Goal: Task Accomplishment & Management: Complete application form

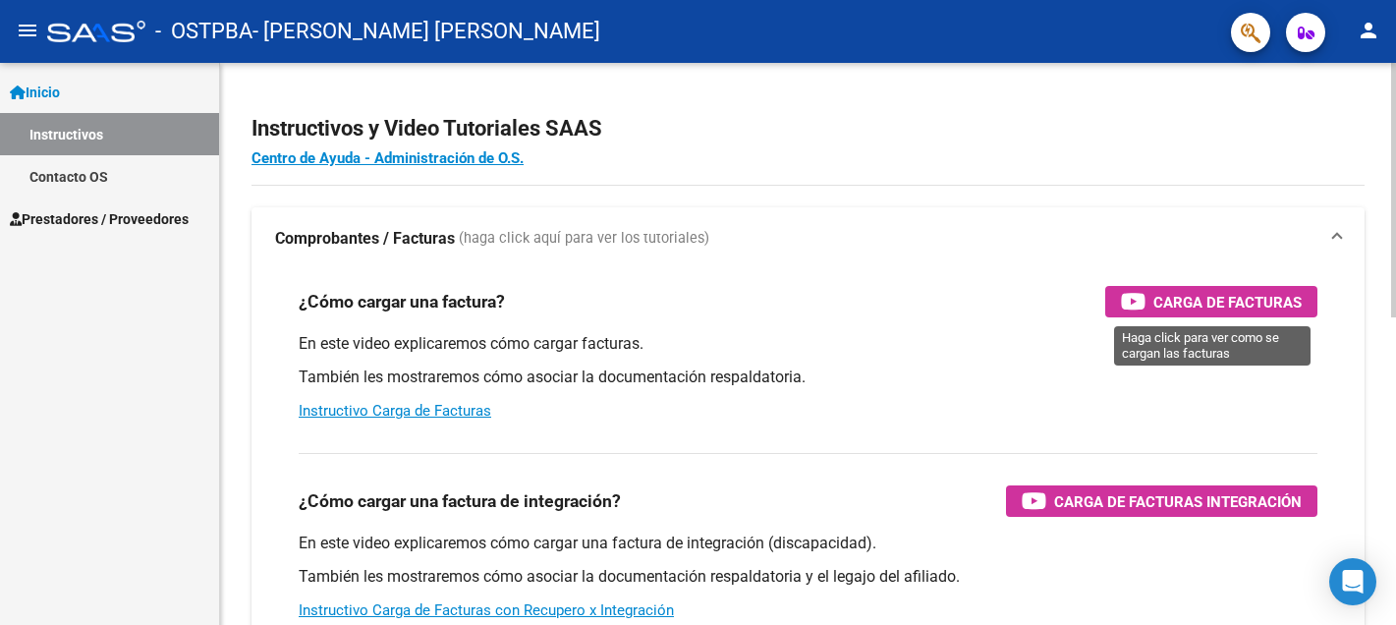
click at [1179, 301] on span "Carga de Facturas" at bounding box center [1228, 302] width 148 height 25
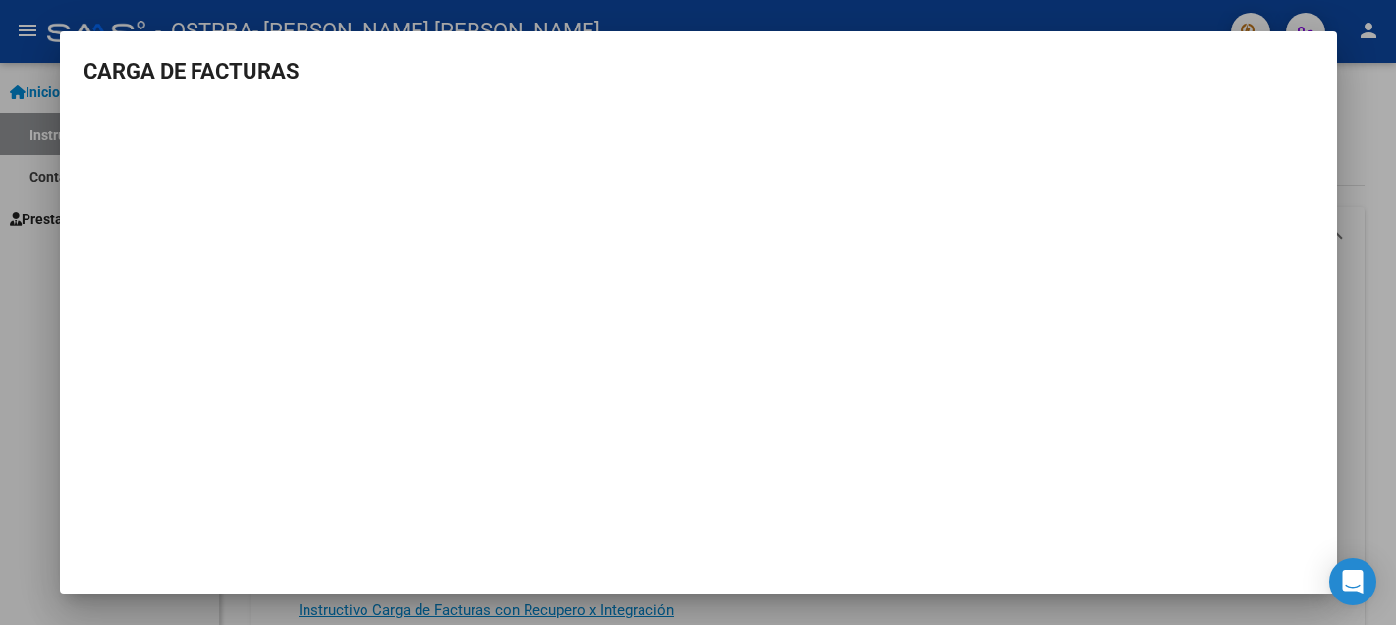
click at [36, 381] on div at bounding box center [698, 312] width 1396 height 625
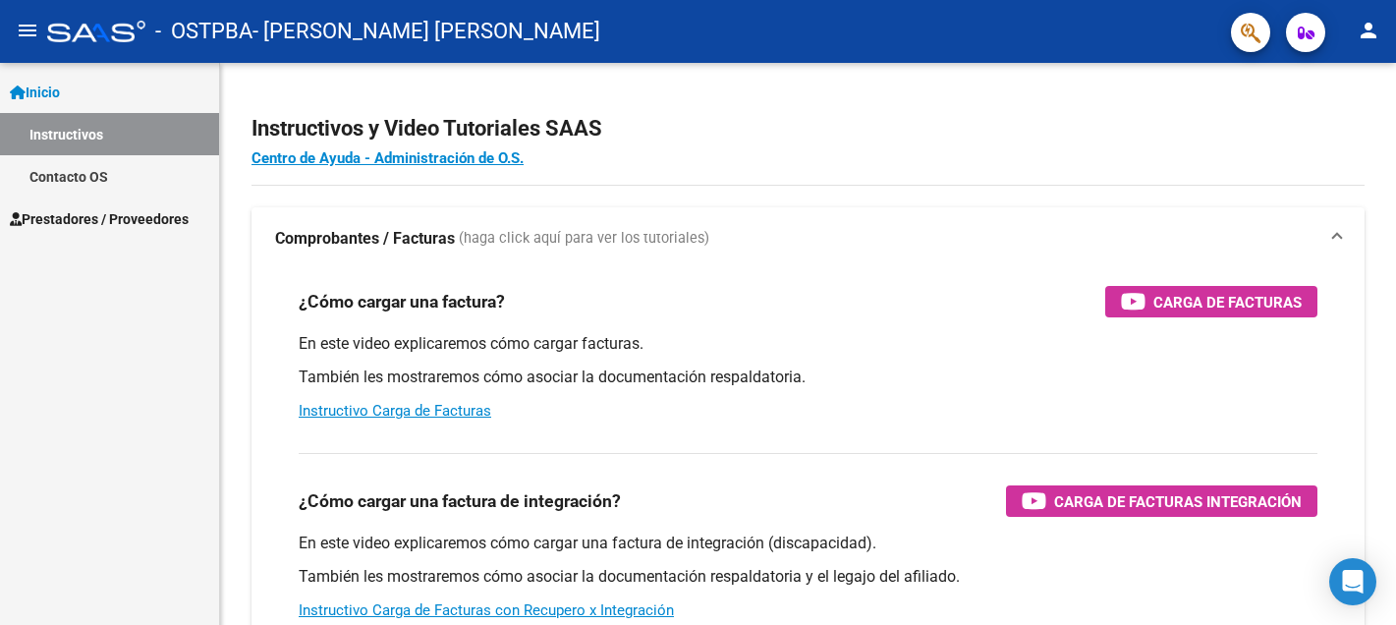
click at [122, 217] on span "Prestadores / Proveedores" at bounding box center [99, 219] width 179 height 22
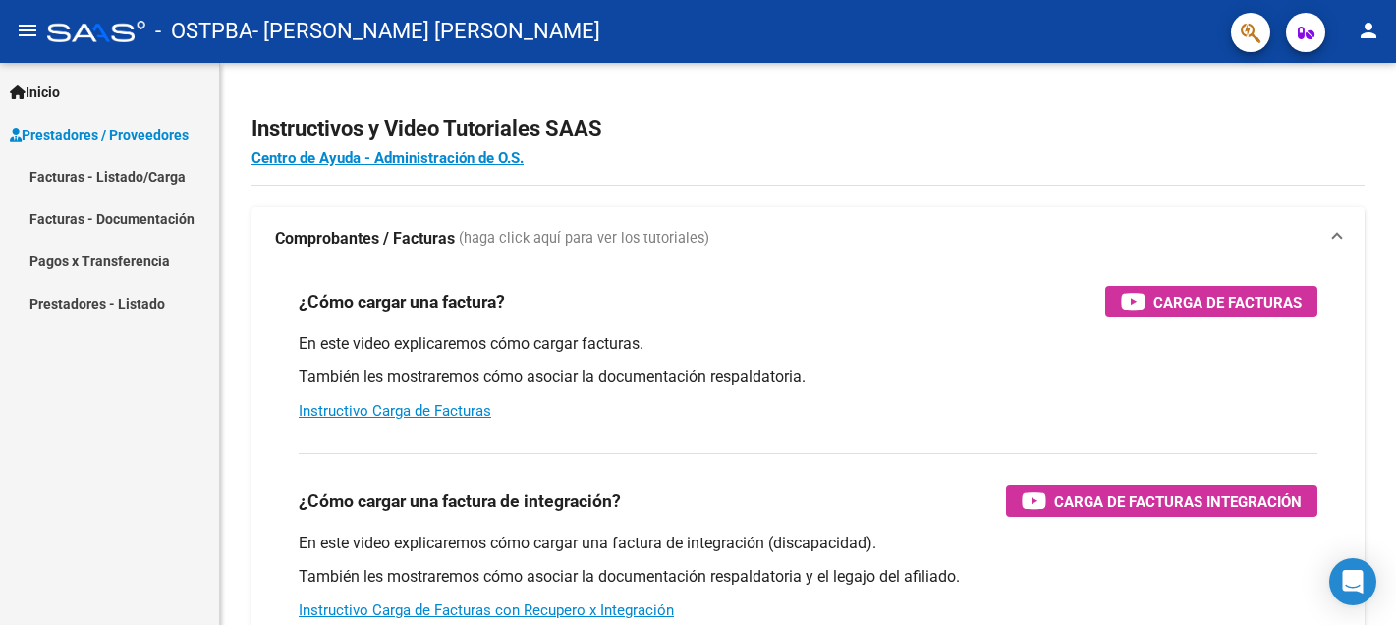
click at [132, 175] on link "Facturas - Listado/Carga" at bounding box center [109, 176] width 219 height 42
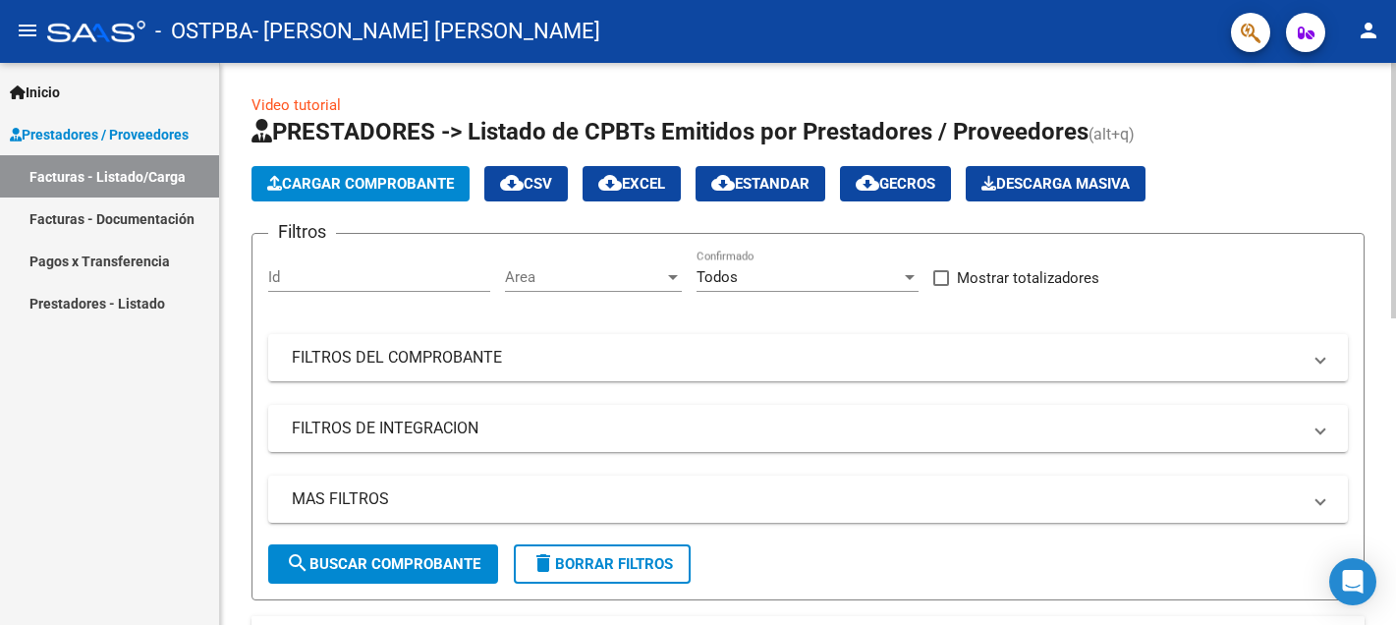
click at [371, 184] on span "Cargar Comprobante" at bounding box center [360, 184] width 187 height 18
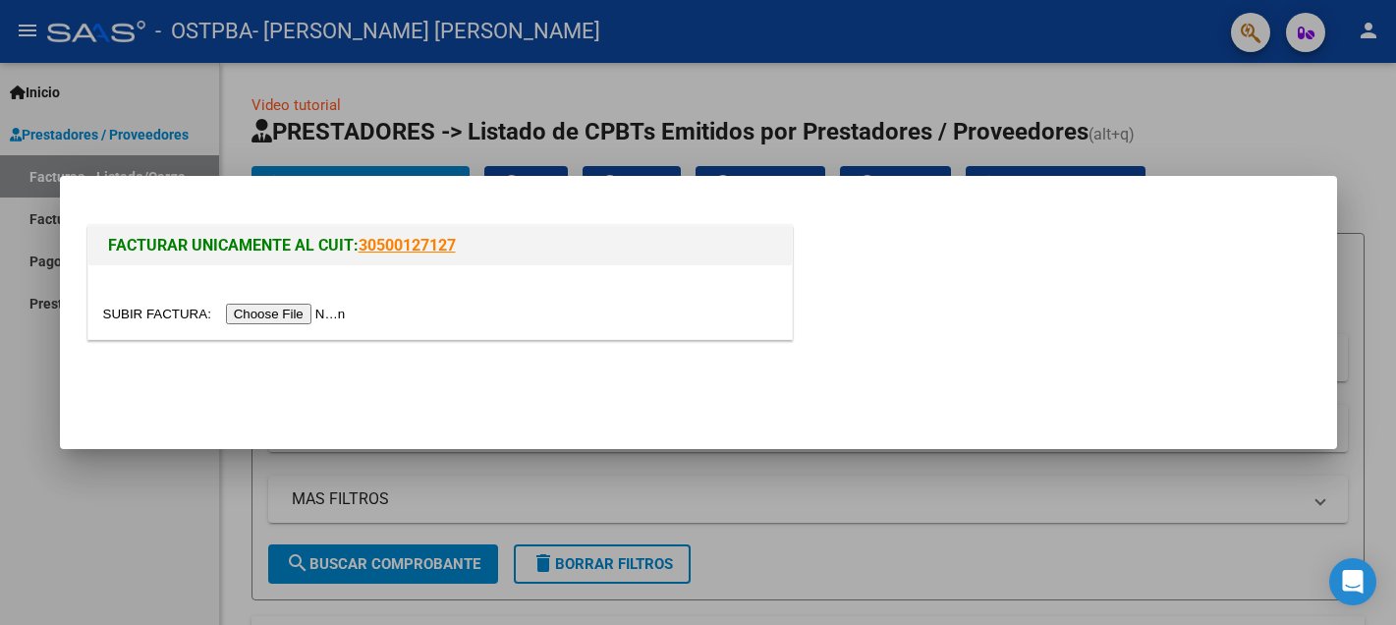
click at [279, 317] on input "file" at bounding box center [227, 314] width 249 height 21
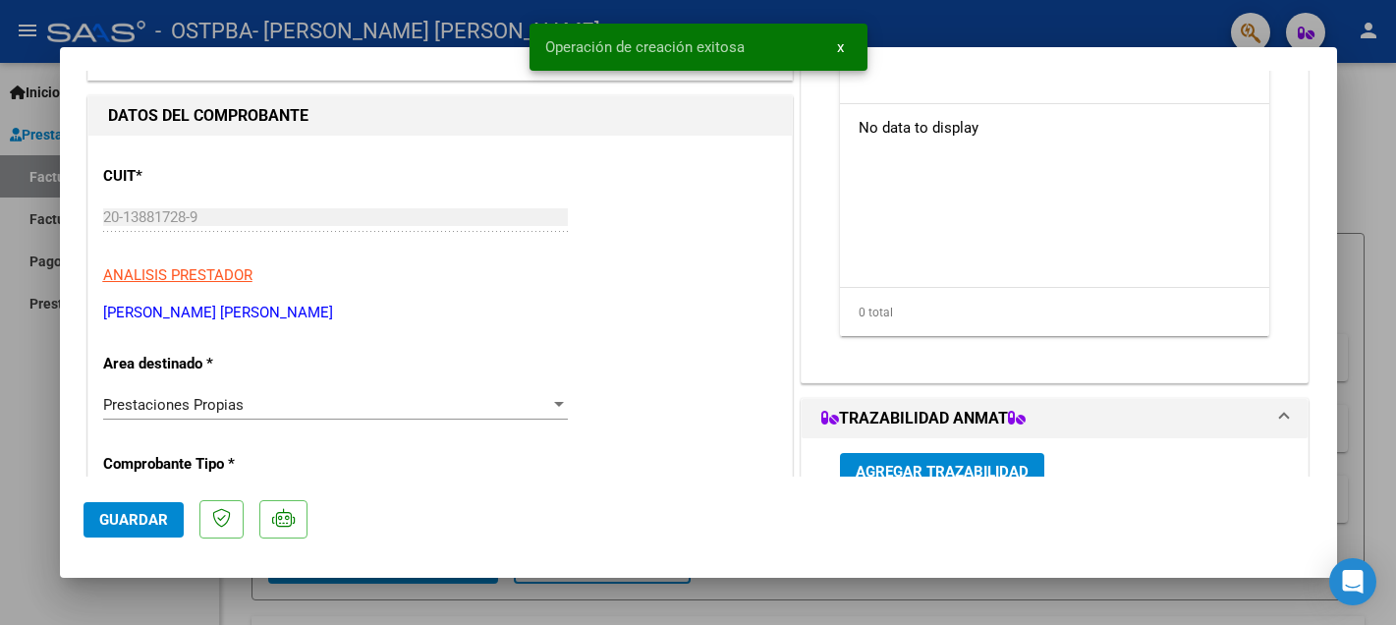
scroll to position [233, 0]
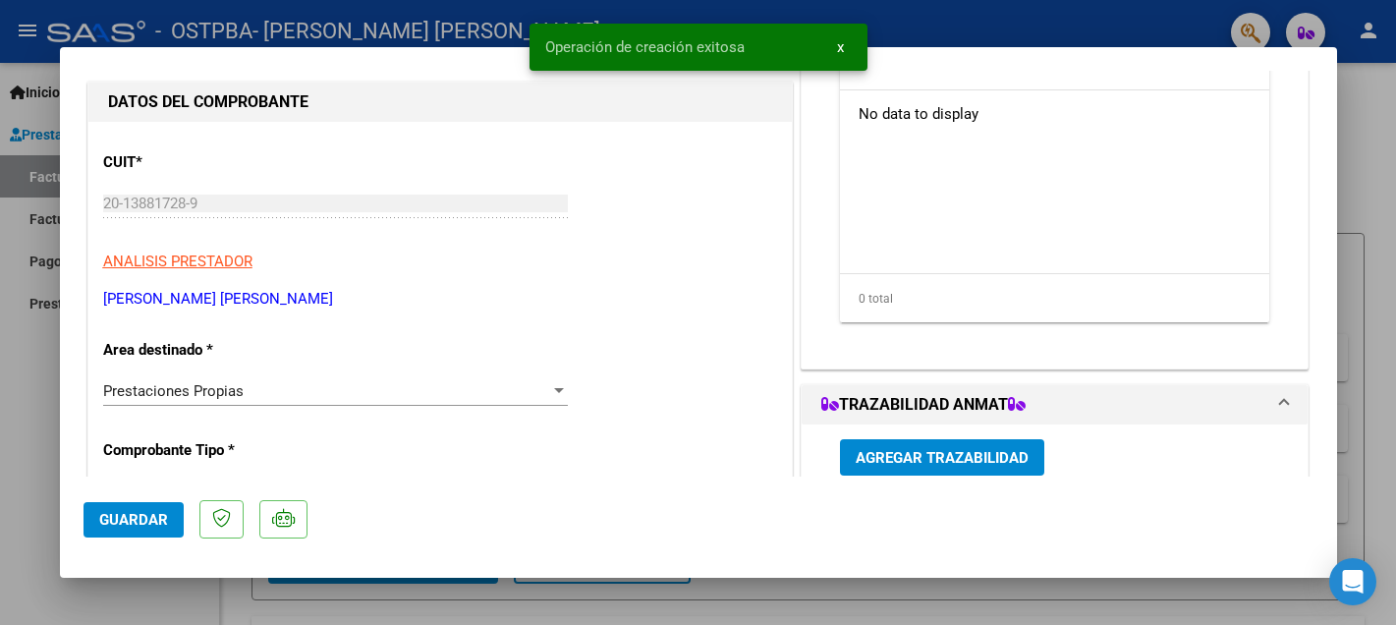
click at [559, 391] on div at bounding box center [559, 390] width 10 height 5
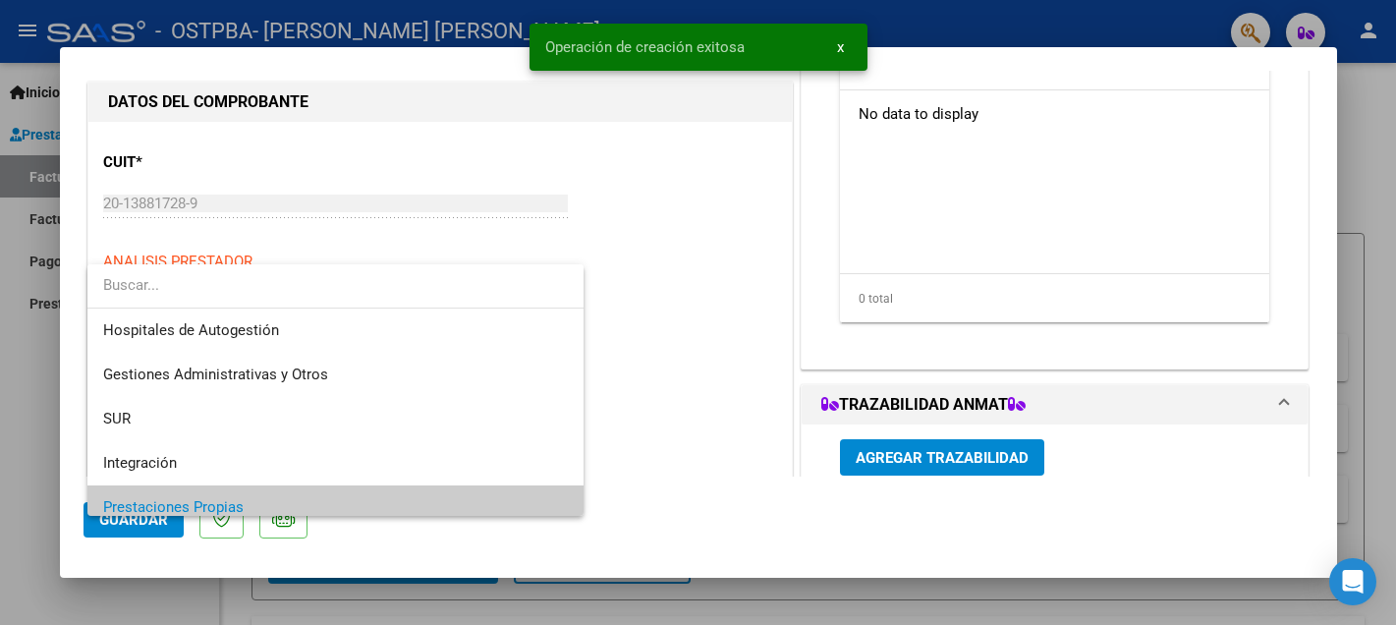
scroll to position [117, 0]
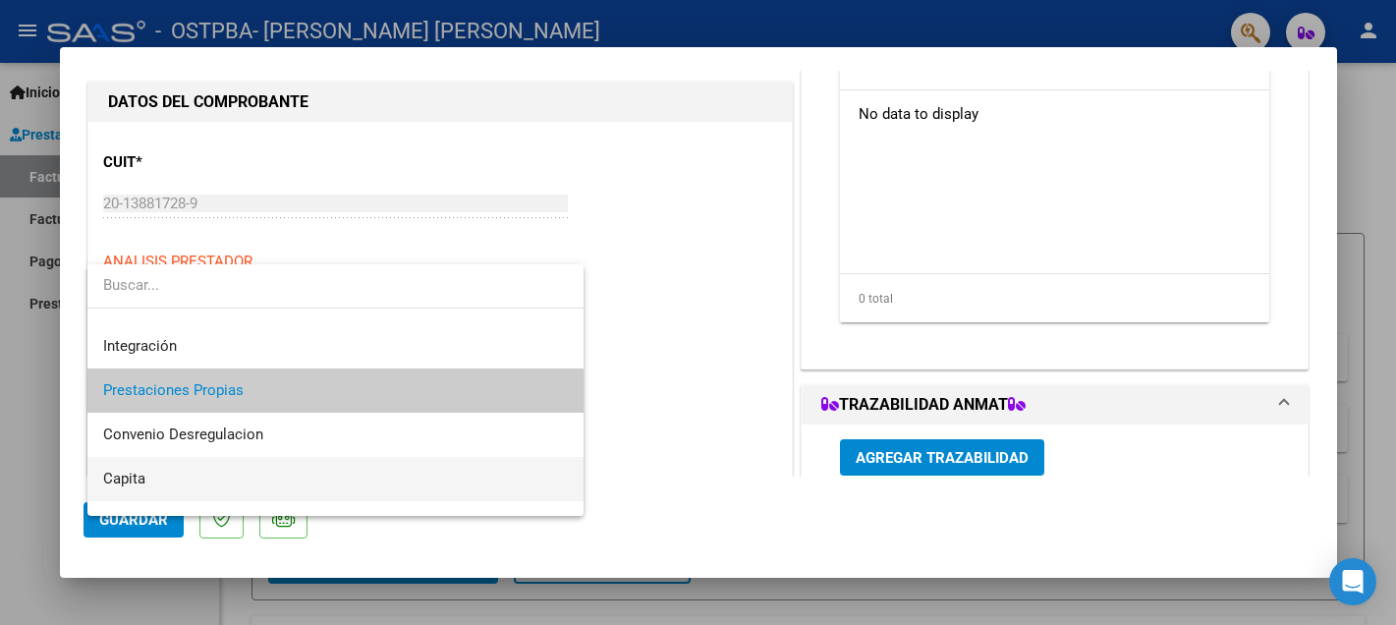
click at [279, 488] on span "Capita" at bounding box center [335, 479] width 465 height 44
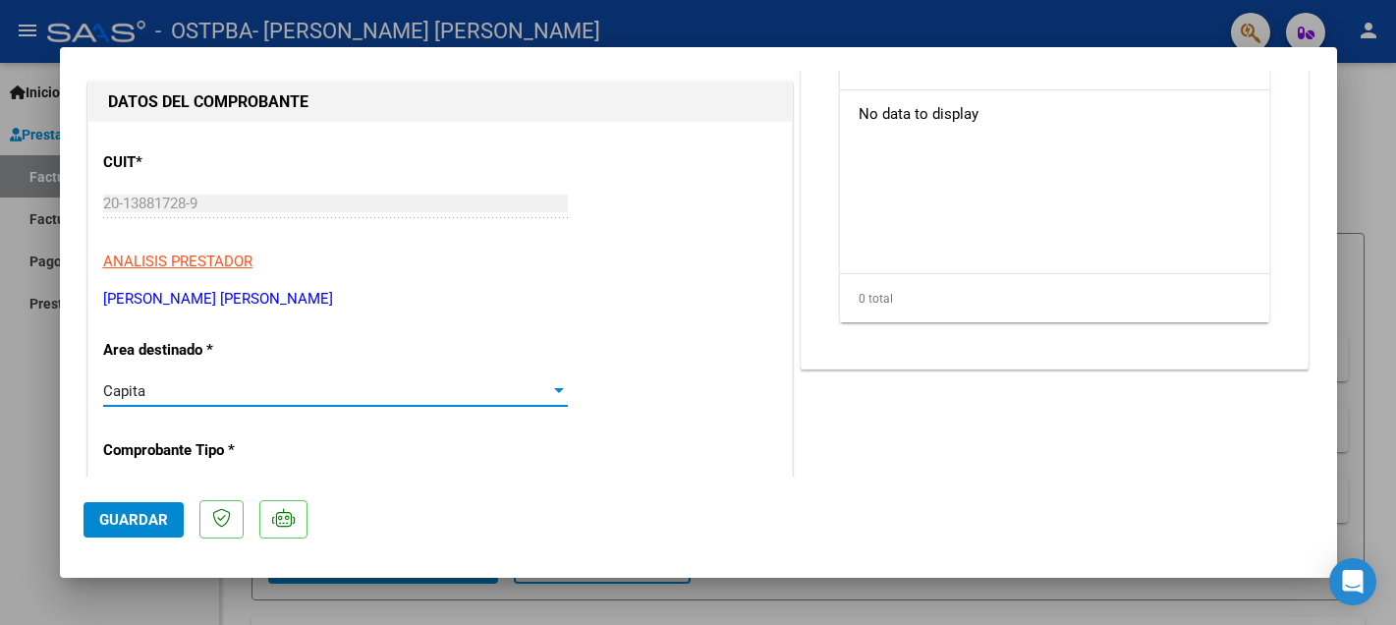
click at [126, 523] on span "Guardar" at bounding box center [133, 520] width 69 height 18
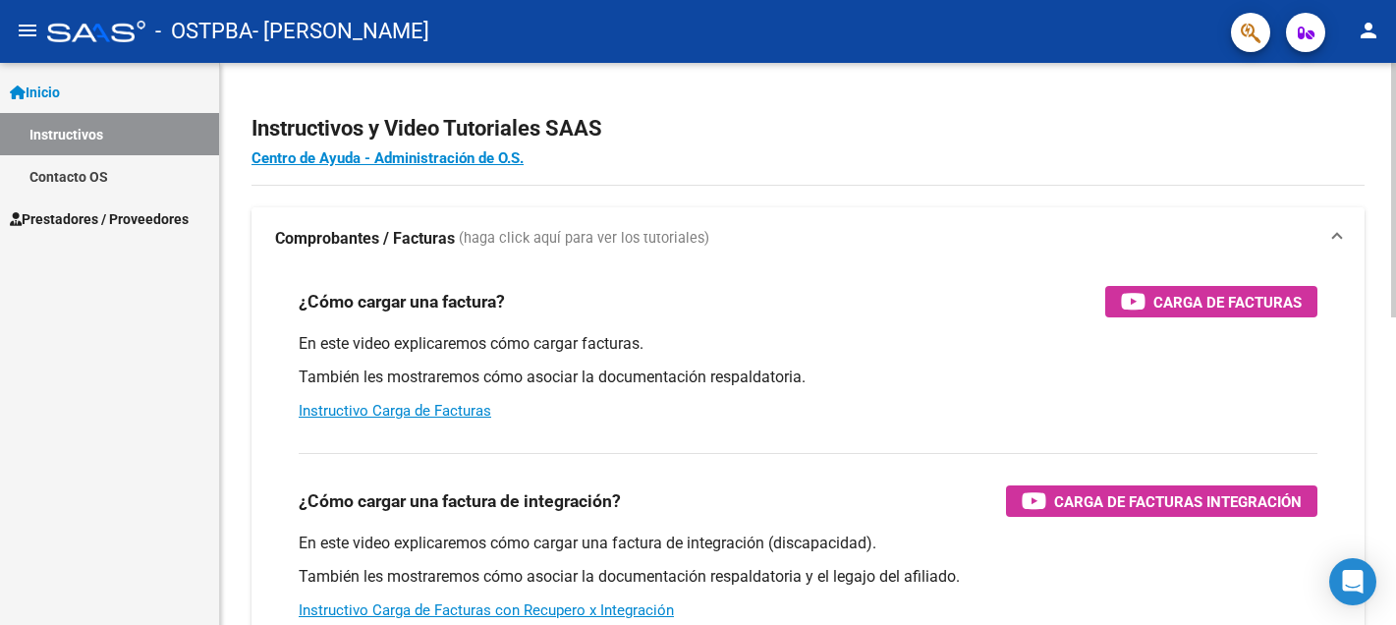
click at [336, 242] on strong "Comprobantes / Facturas" at bounding box center [365, 239] width 180 height 22
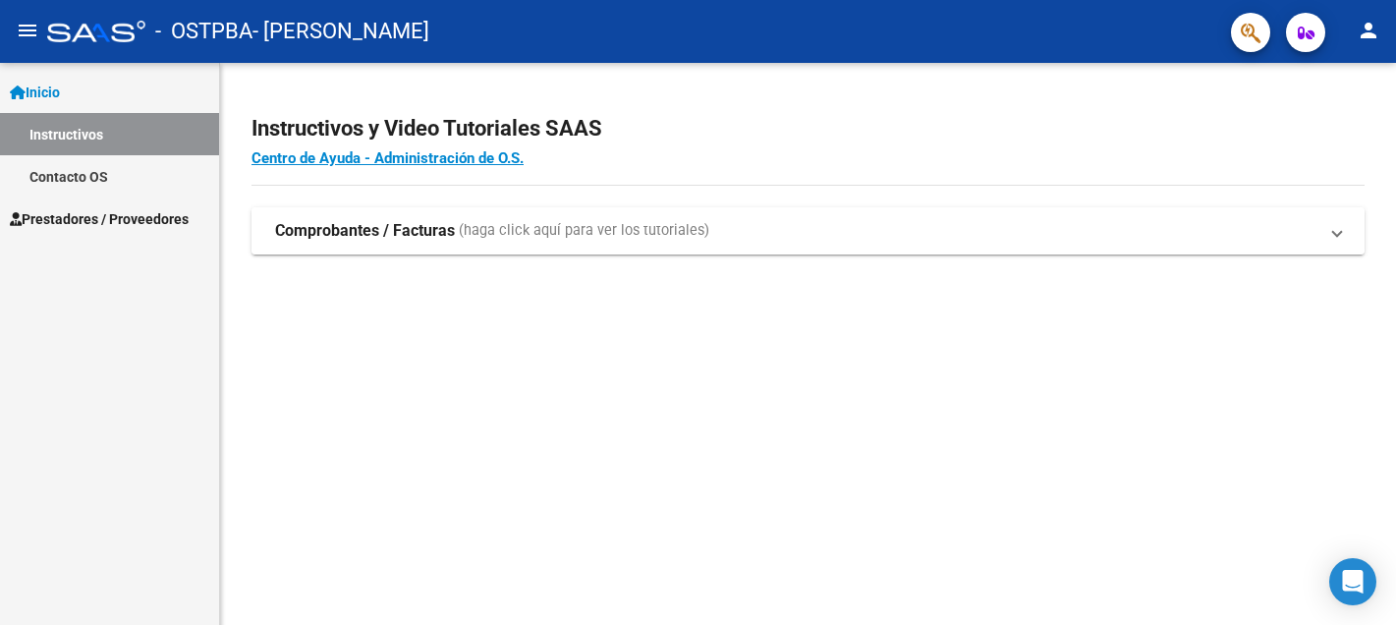
click at [331, 229] on strong "Comprobantes / Facturas" at bounding box center [365, 231] width 180 height 22
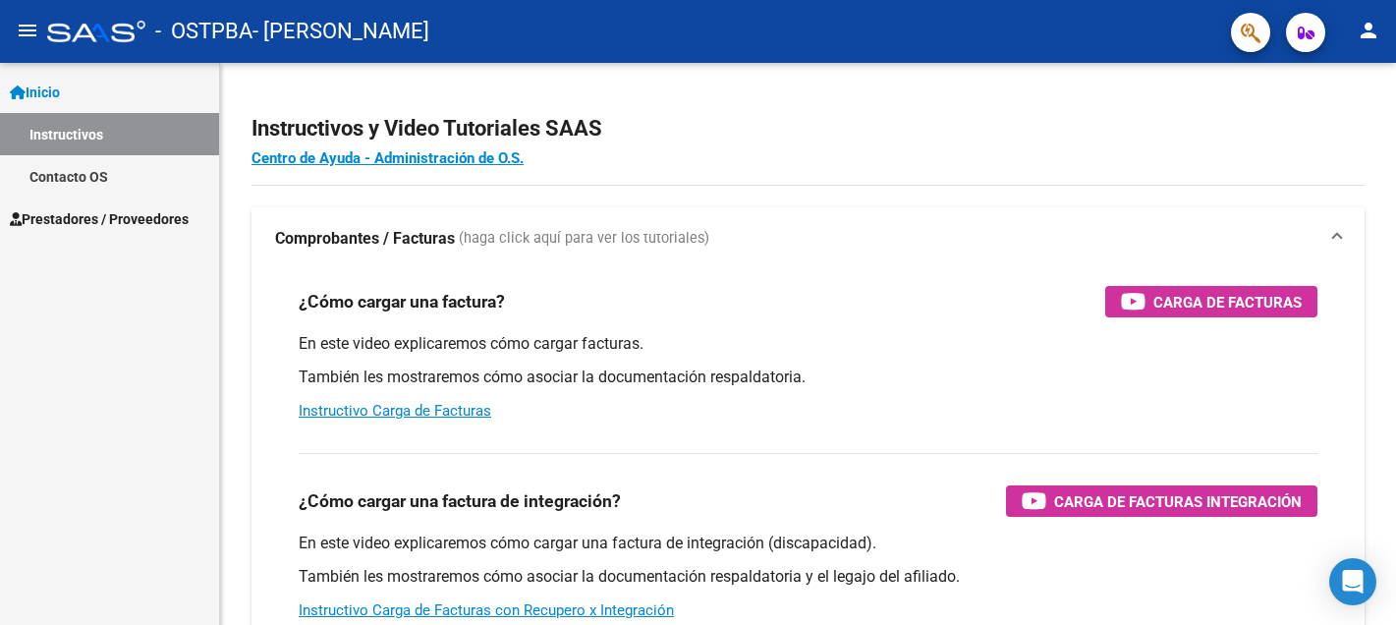
click at [111, 216] on span "Prestadores / Proveedores" at bounding box center [99, 219] width 179 height 22
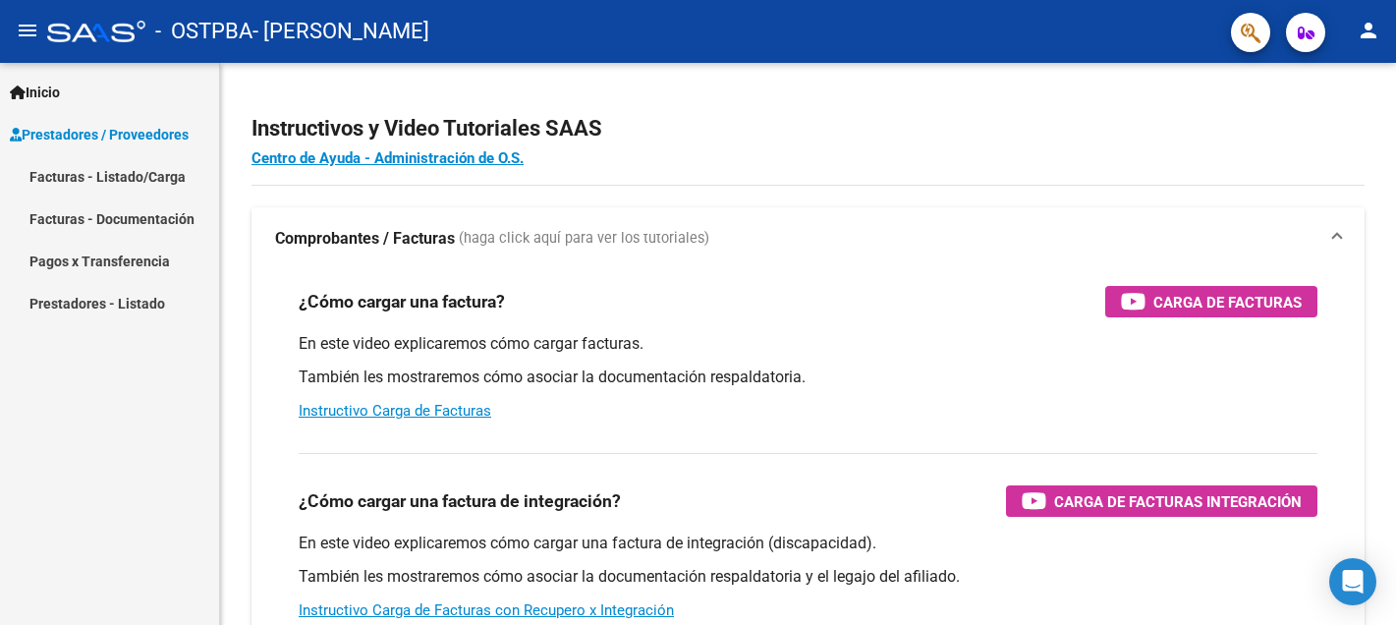
click at [136, 215] on link "Facturas - Documentación" at bounding box center [109, 219] width 219 height 42
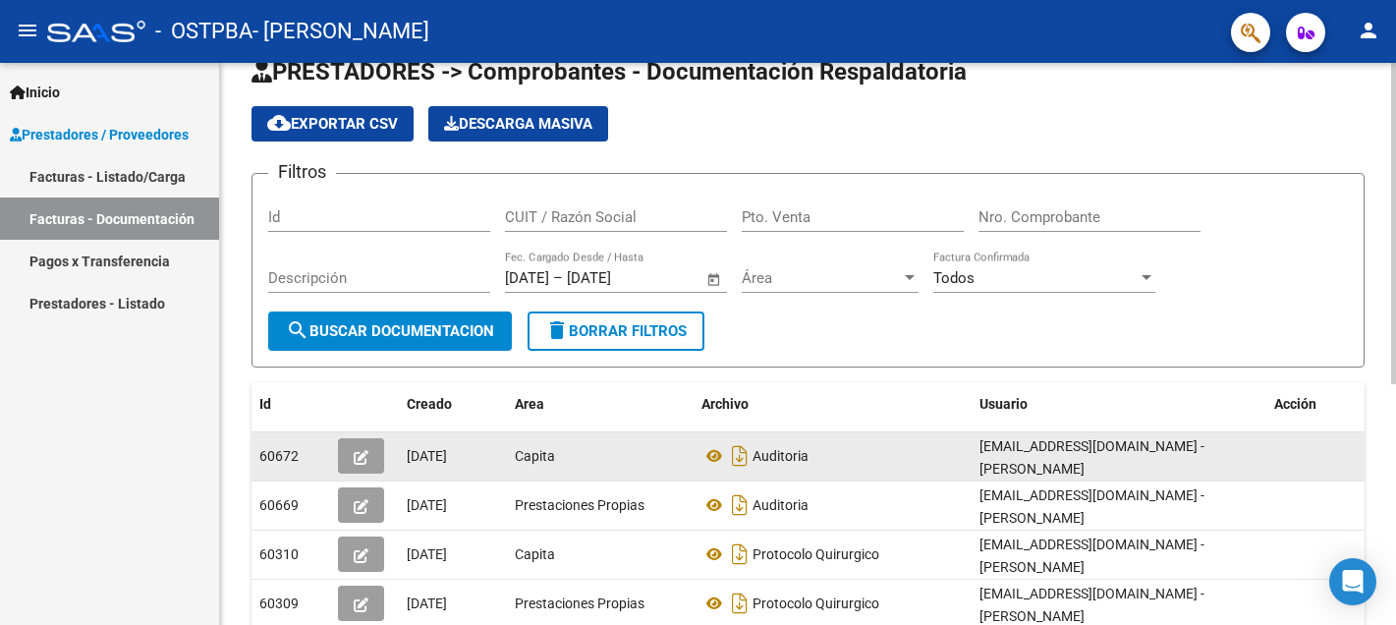
scroll to position [12, 0]
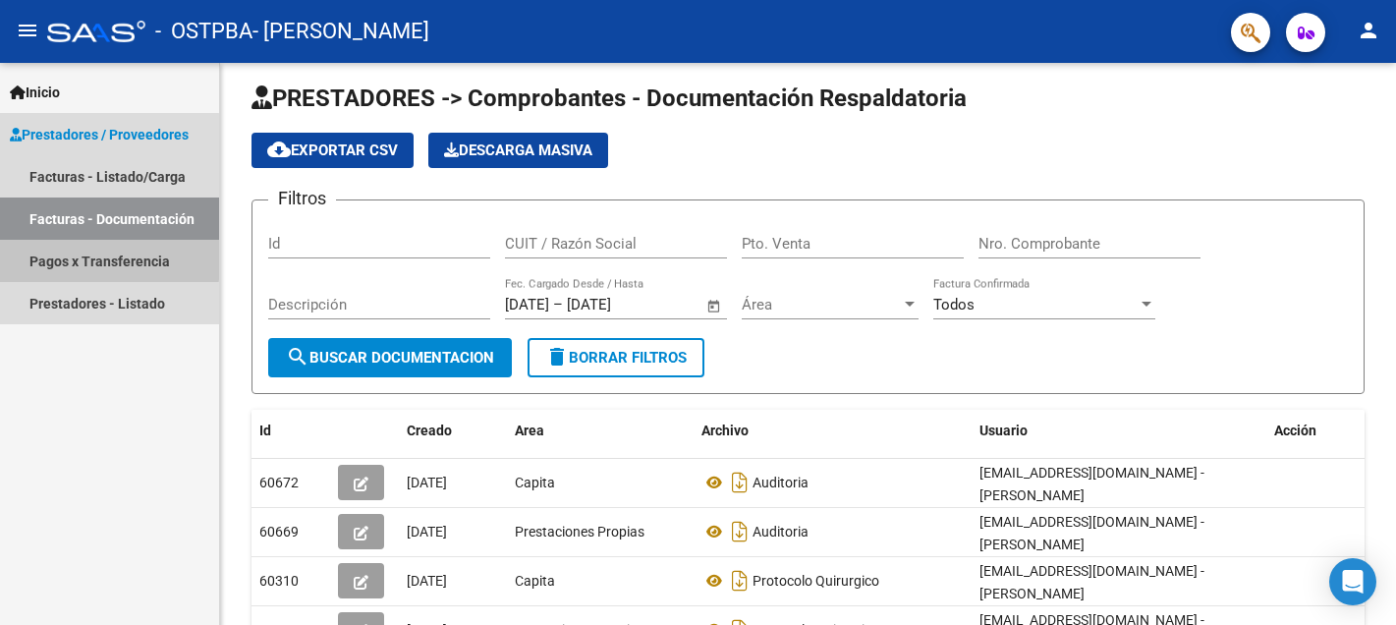
click at [100, 258] on link "Pagos x Transferencia" at bounding box center [109, 261] width 219 height 42
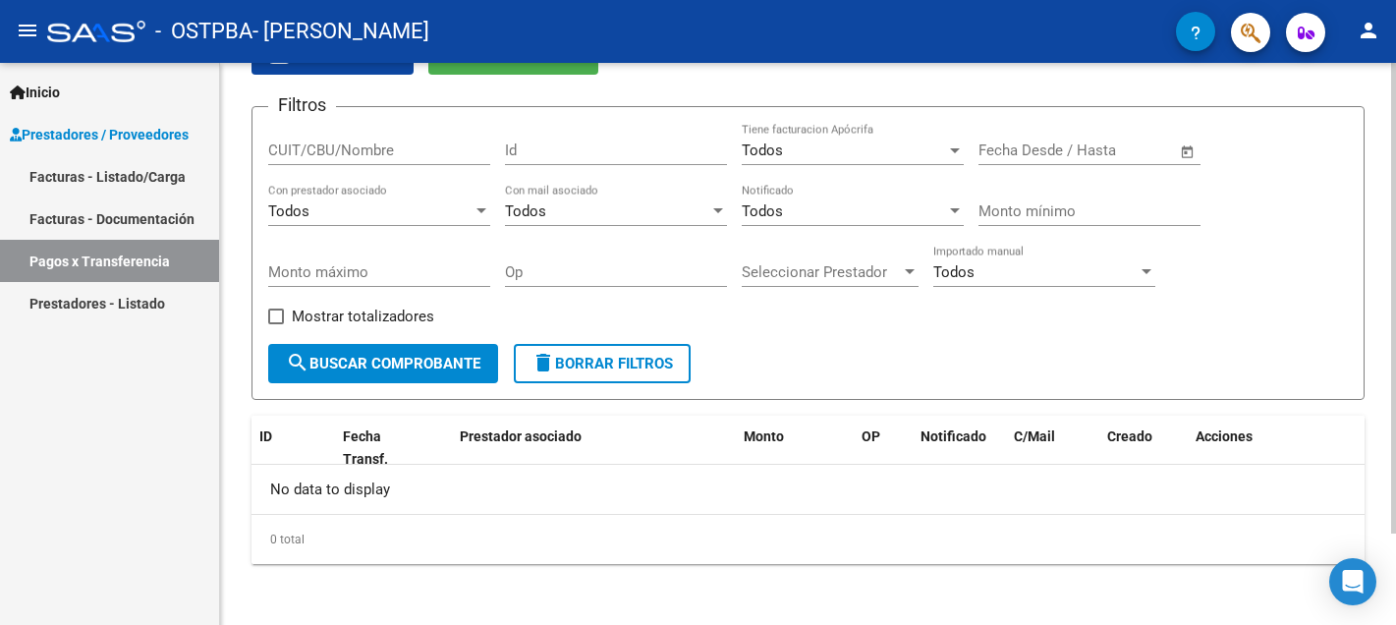
scroll to position [109, 0]
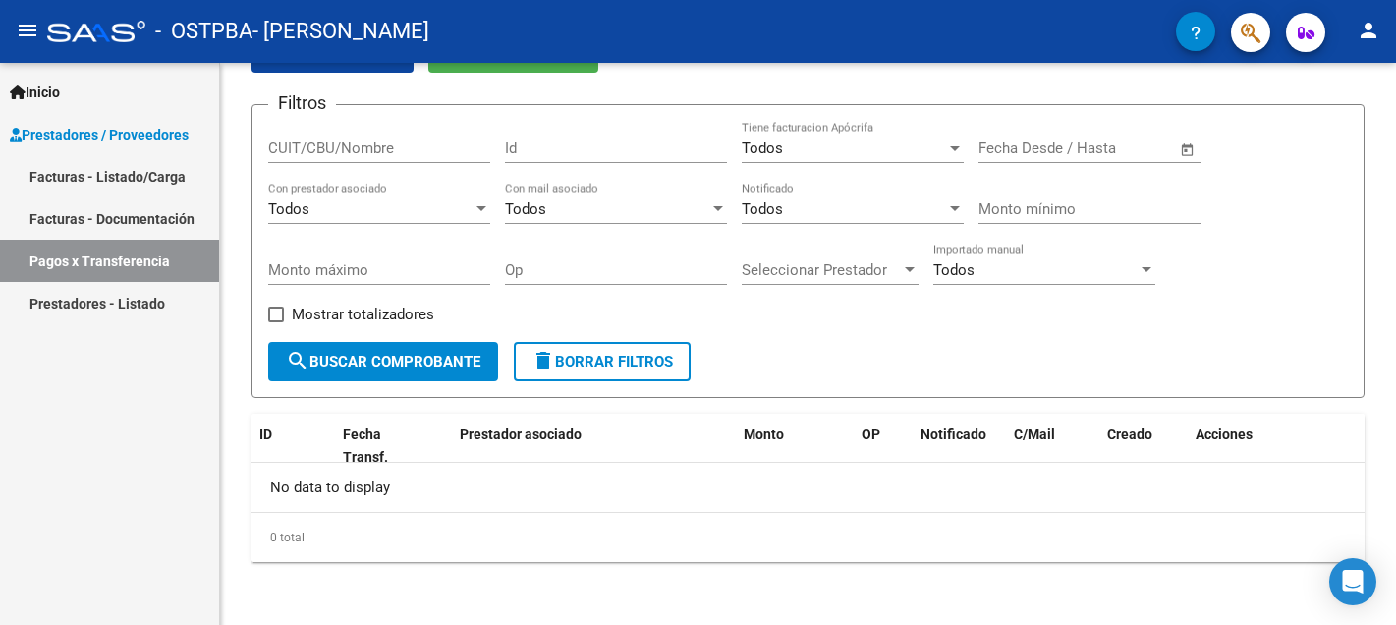
click at [122, 174] on link "Facturas - Listado/Carga" at bounding box center [109, 176] width 219 height 42
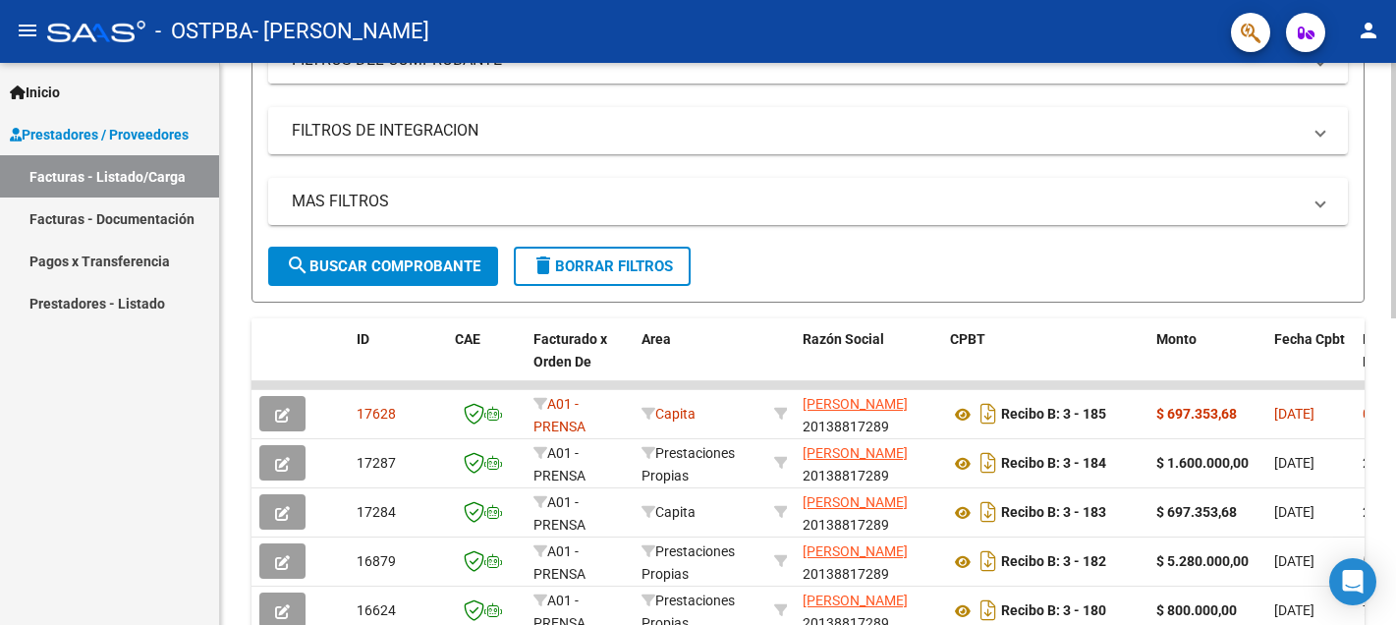
scroll to position [314, 0]
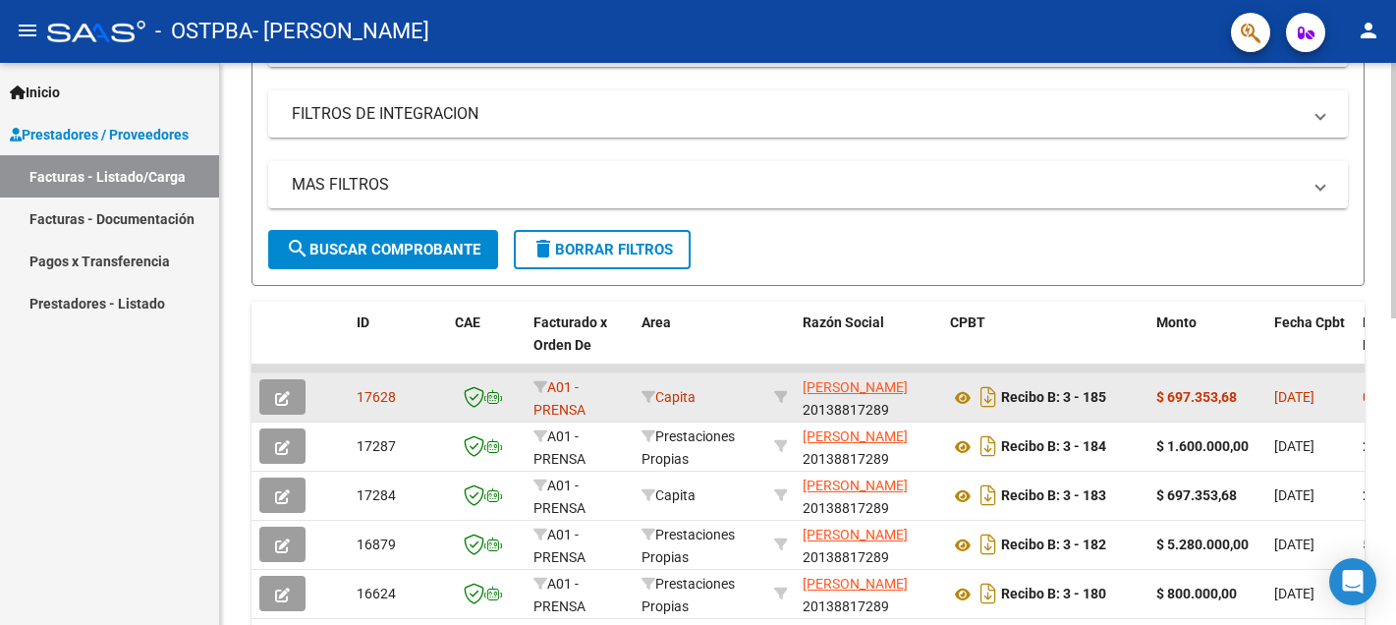
click at [398, 408] on datatable-body-cell "17628" at bounding box center [398, 397] width 98 height 48
click at [280, 398] on icon "button" at bounding box center [282, 398] width 15 height 15
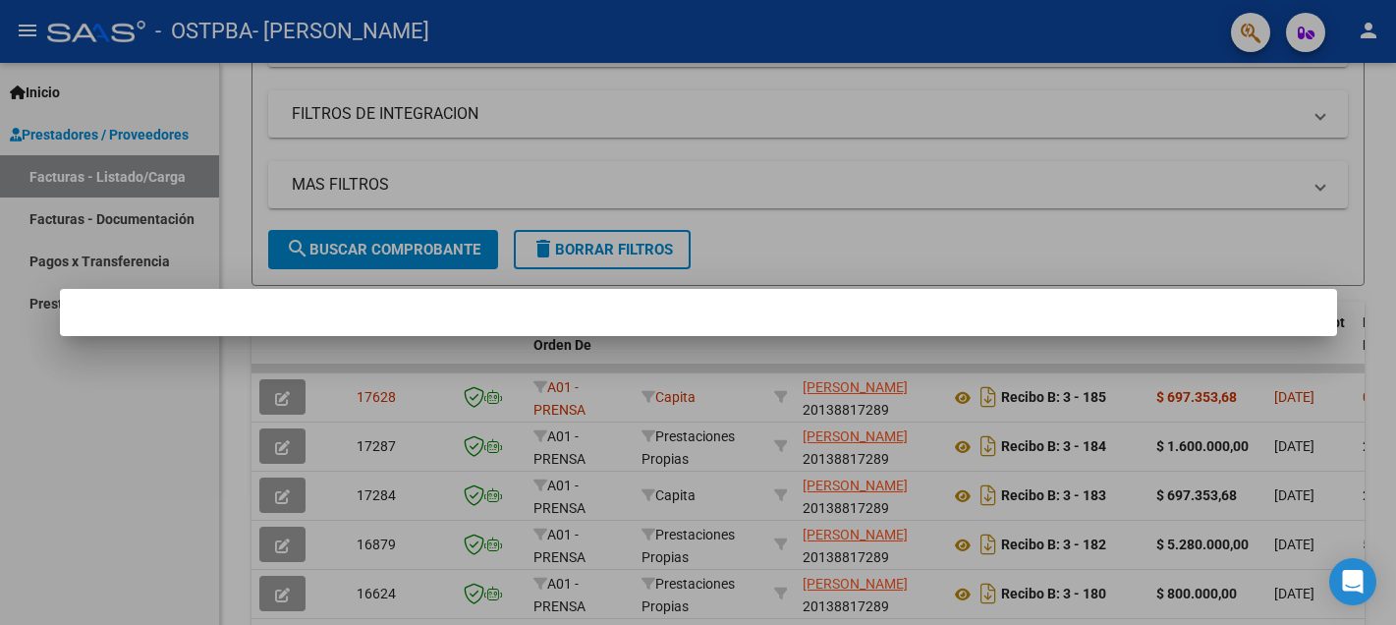
click at [282, 403] on div at bounding box center [698, 312] width 1396 height 625
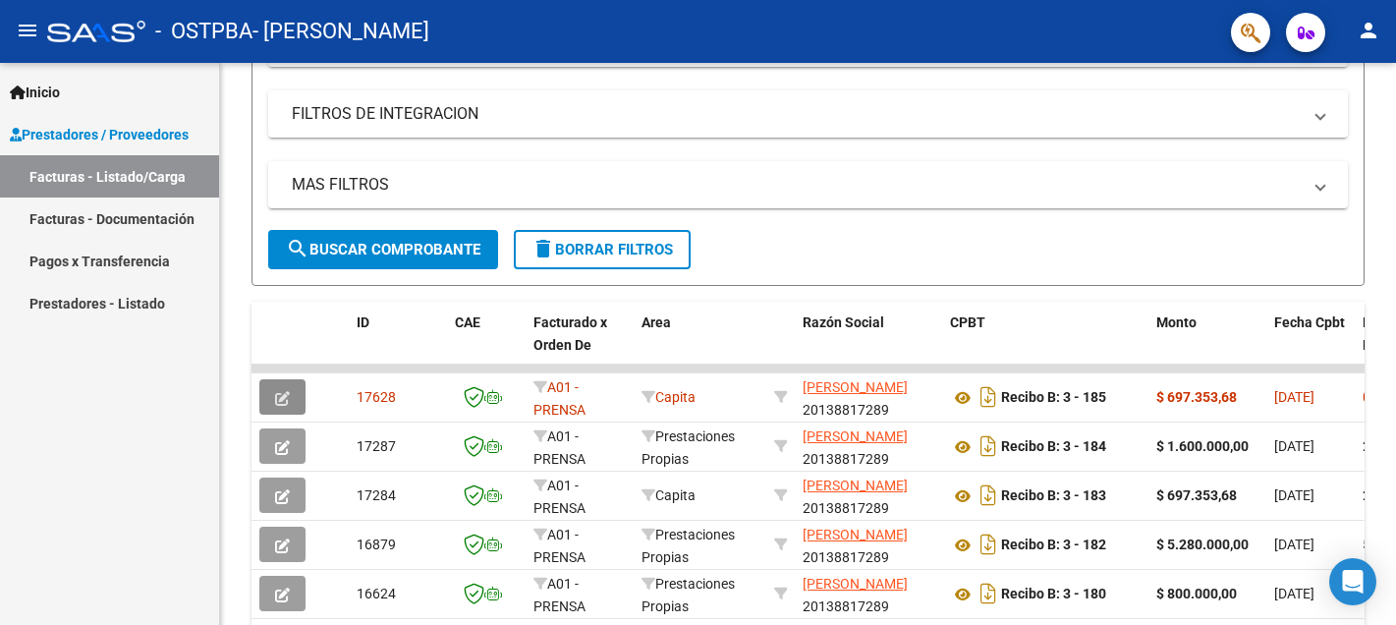
click at [282, 403] on icon "button" at bounding box center [282, 398] width 15 height 15
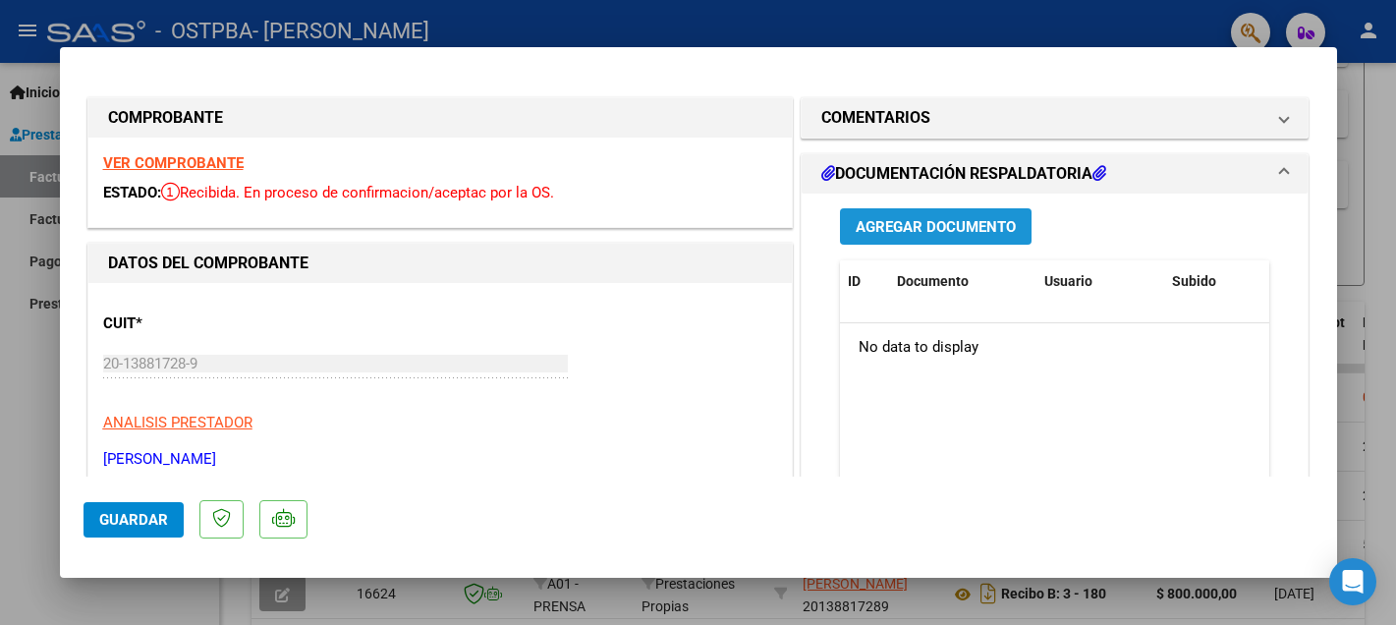
click at [931, 230] on span "Agregar Documento" at bounding box center [936, 227] width 160 height 18
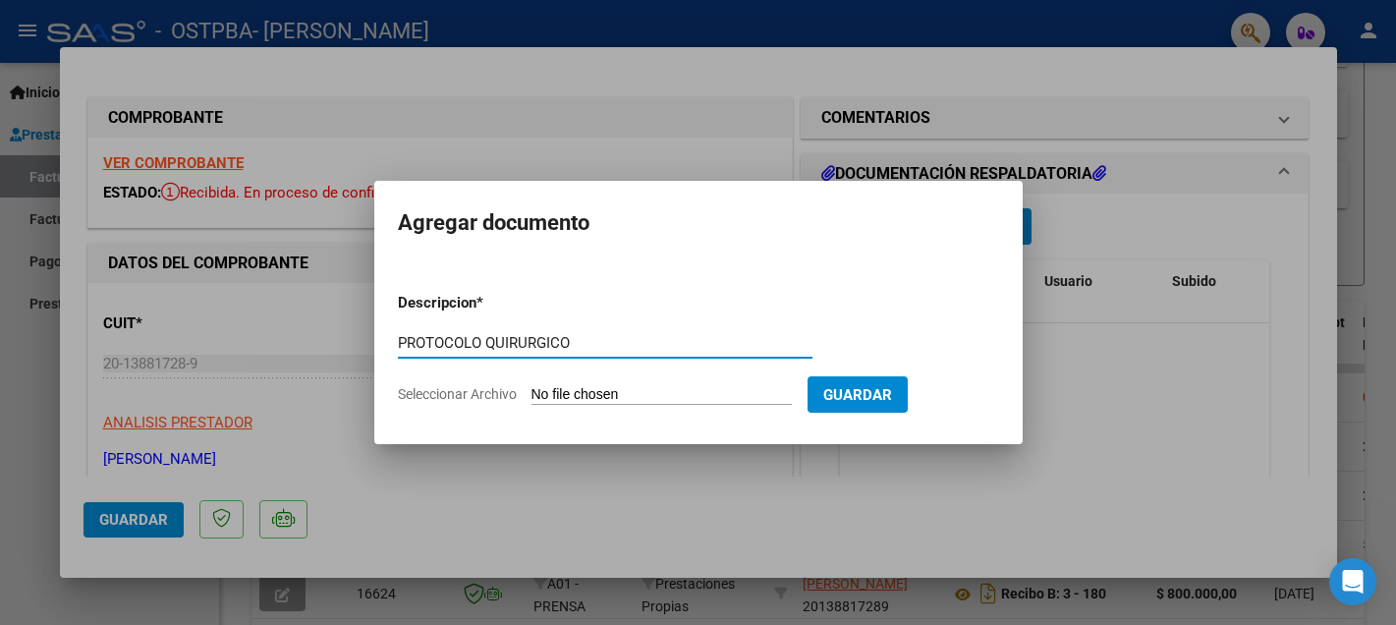
type input "PROTOCOLO QUIRURGICO"
click at [564, 395] on input "Seleccionar Archivo" at bounding box center [662, 395] width 260 height 19
type input "C:\fakepath\IMG_9189.jpg"
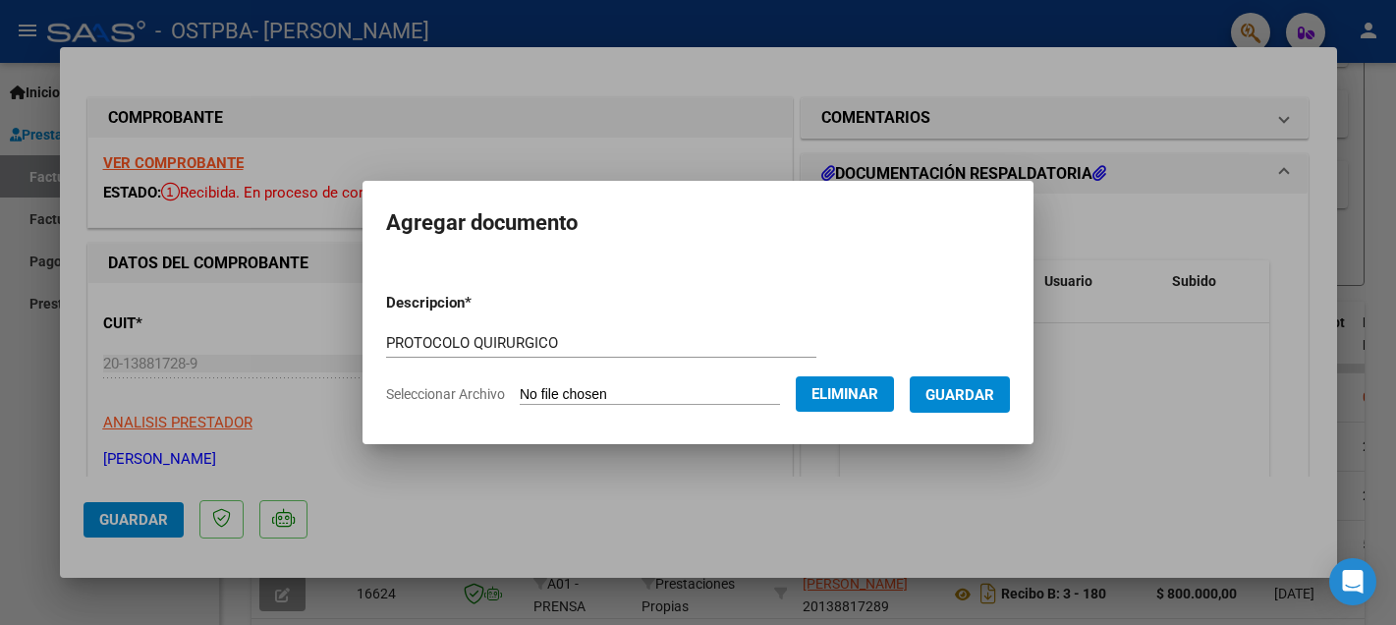
click at [960, 399] on span "Guardar" at bounding box center [960, 395] width 69 height 18
